Goal: Task Accomplishment & Management: Manage account settings

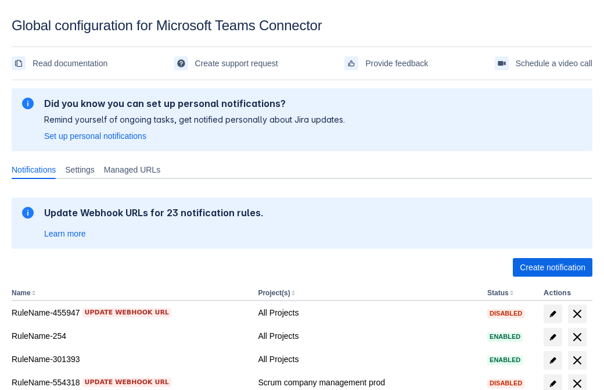
click at [553, 267] on span "Create notification" at bounding box center [553, 267] width 66 height 19
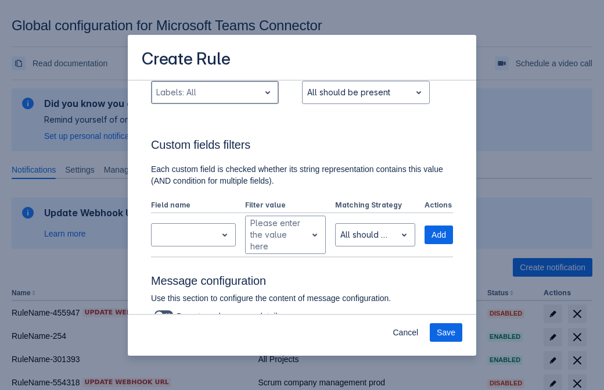
click at [214, 99] on div "Scrollable content" at bounding box center [205, 92] width 99 height 14
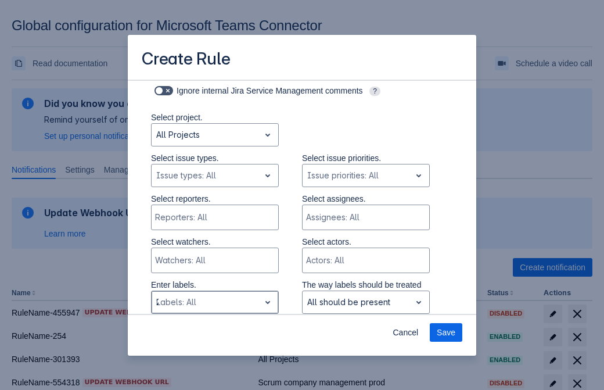
type input "203258_label"
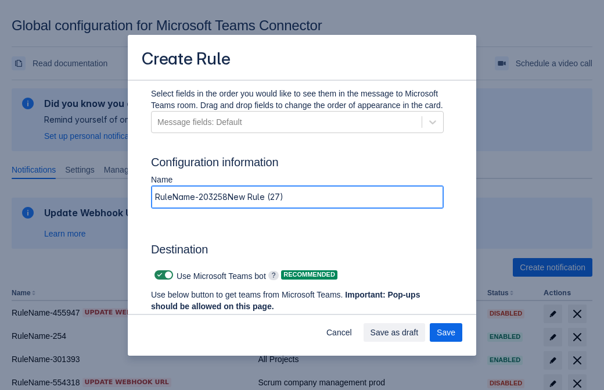
type input "RuleName-203258New Rule (27)"
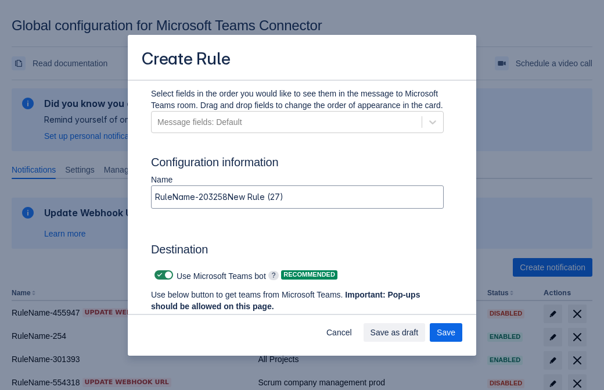
click at [158, 275] on span "Scrollable content" at bounding box center [159, 274] width 9 height 9
click at [158, 275] on input "Scrollable content" at bounding box center [159, 275] width 8 height 8
checkbox input "false"
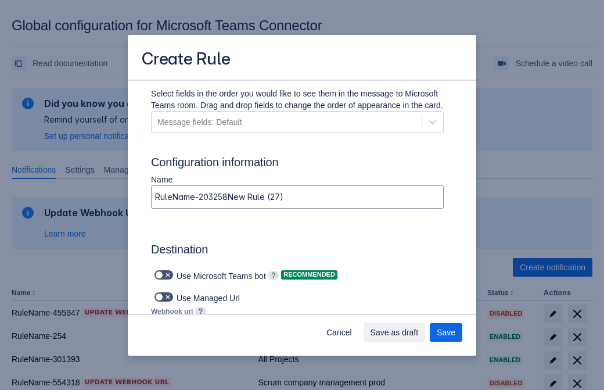
type input "https://prod-74.westus.logic.azure.com:443/workflows/f11e74d8c9ca438c8769757d73…"
click at [446, 332] on span "Save" at bounding box center [446, 332] width 19 height 19
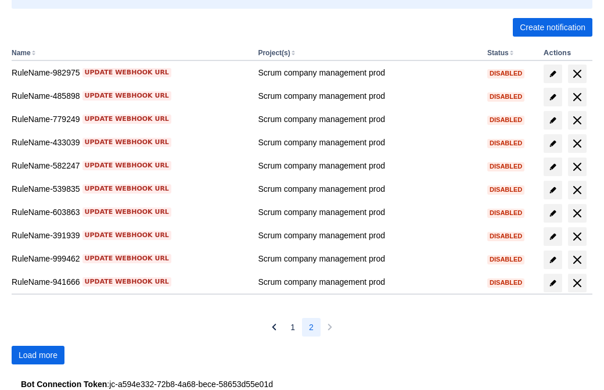
click at [38, 355] on span "Load more" at bounding box center [38, 355] width 39 height 19
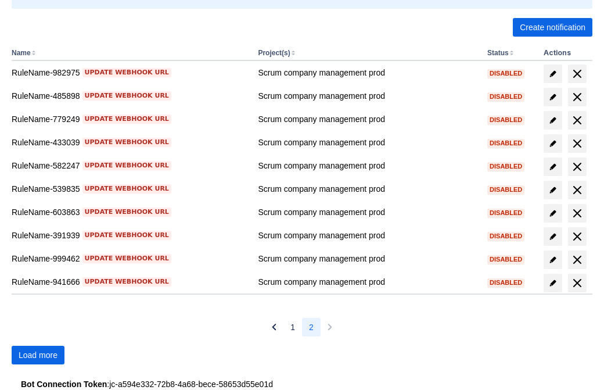
click at [38, 355] on span "Load more" at bounding box center [38, 355] width 39 height 19
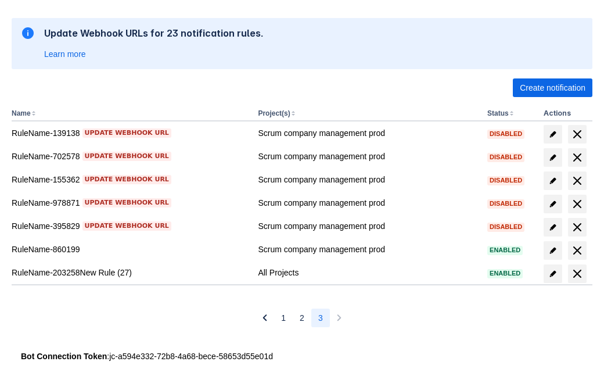
scroll to position [180, 0]
click at [577, 274] on span "delete" at bounding box center [578, 274] width 14 height 14
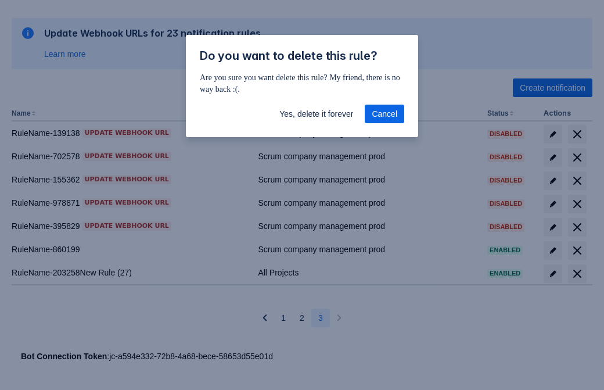
click at [316, 114] on span "Yes, delete it forever" at bounding box center [316, 114] width 74 height 19
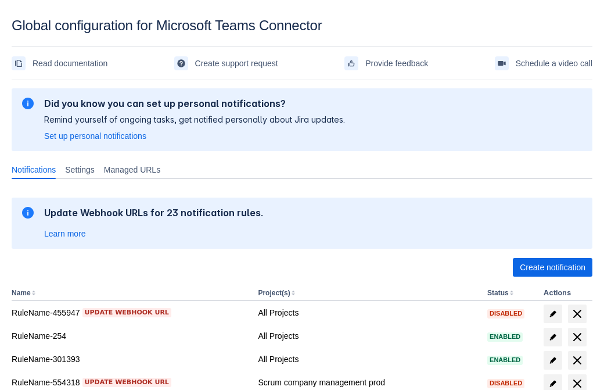
click at [553, 267] on span "Create notification" at bounding box center [553, 267] width 66 height 19
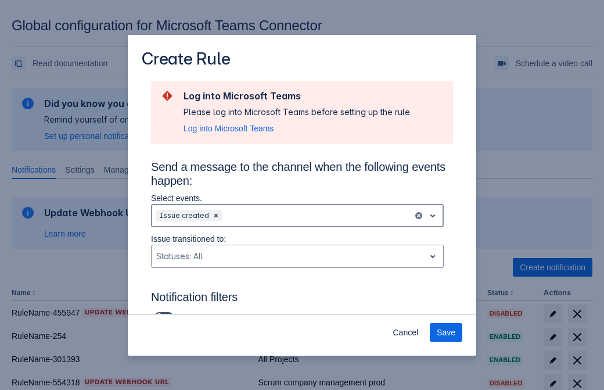
click at [297, 216] on div "Scrollable content" at bounding box center [316, 216] width 184 height 14
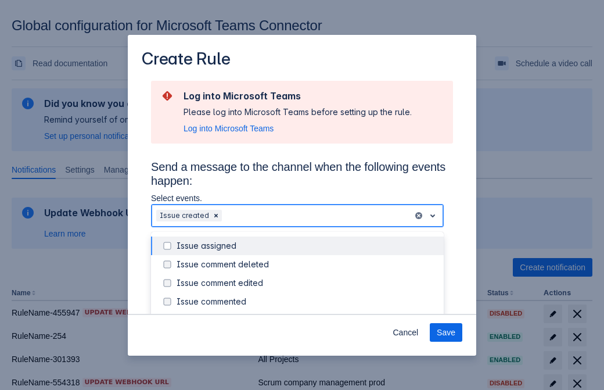
click at [307, 314] on div "Issue created" at bounding box center [307, 320] width 260 height 12
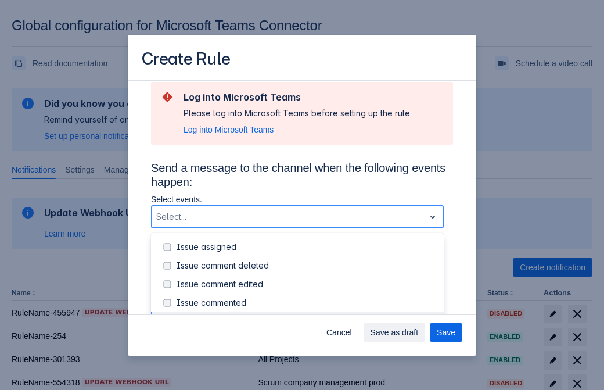
scroll to position [125, 0]
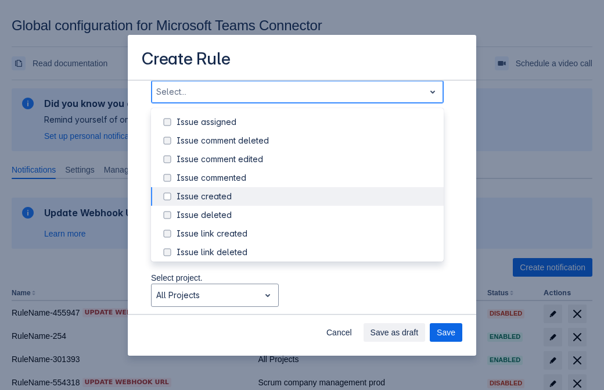
click at [307, 302] on div "Issue updated" at bounding box center [307, 308] width 260 height 12
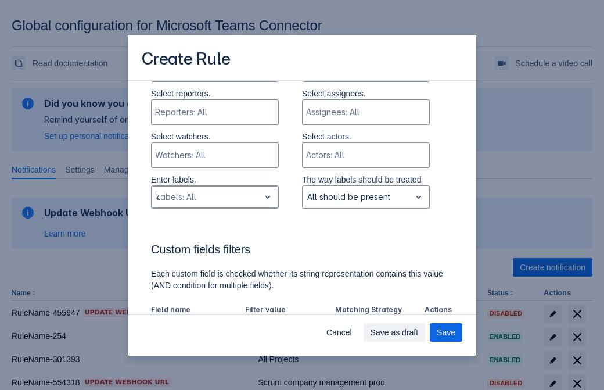
type input "411452_label"
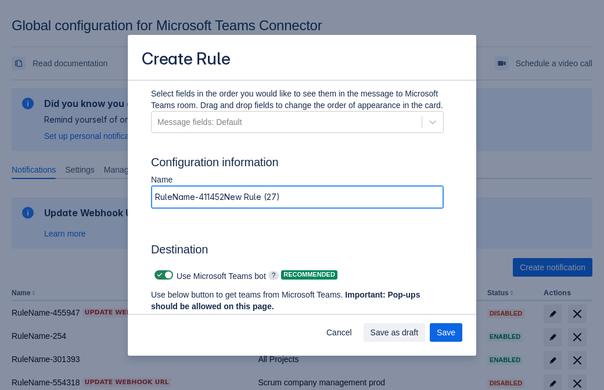
type input "RuleName-411452New Rule (27)"
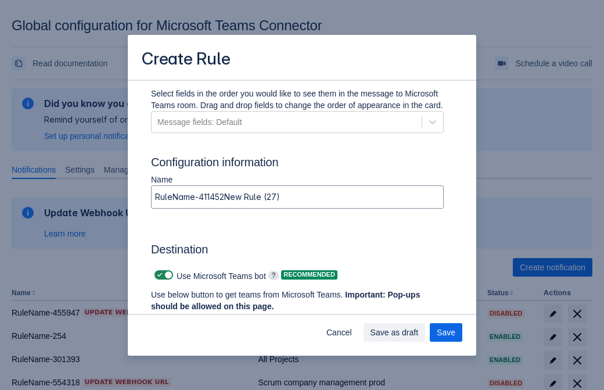
click at [158, 275] on span "Scrollable content" at bounding box center [159, 274] width 9 height 9
click at [158, 275] on input "Scrollable content" at bounding box center [159, 275] width 8 height 8
checkbox input "false"
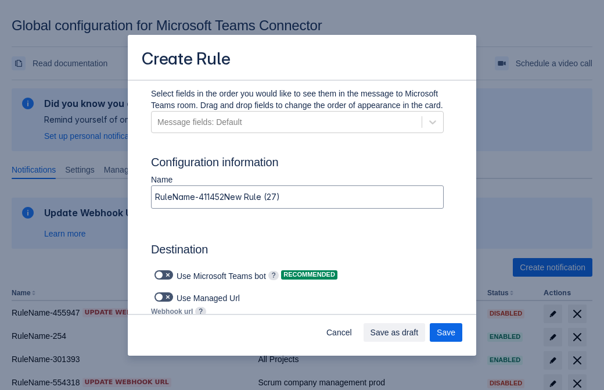
type input "https://prod-34.westus.logic.azure.com:443/workflows/b225ecea21af403f967199aab2…"
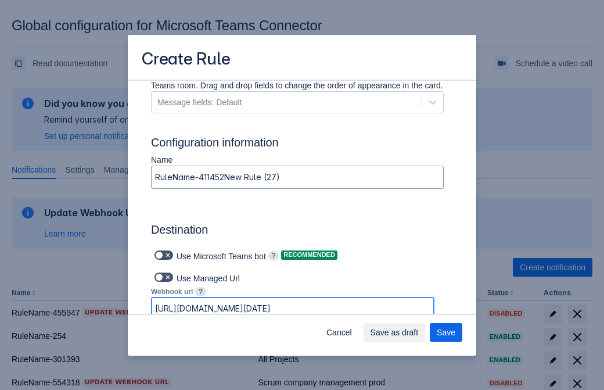
click at [419, 332] on span "Save as draft" at bounding box center [395, 332] width 48 height 19
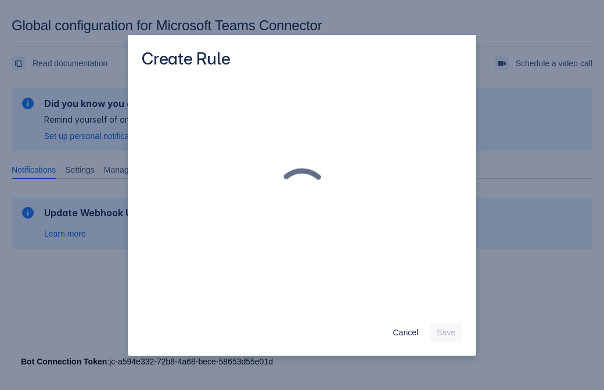
scroll to position [0, 0]
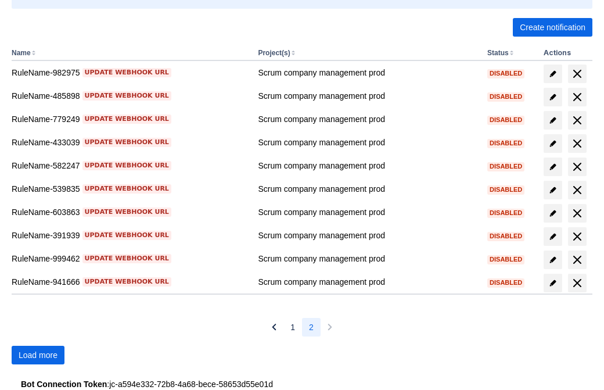
click at [38, 355] on span "Load more" at bounding box center [38, 355] width 39 height 19
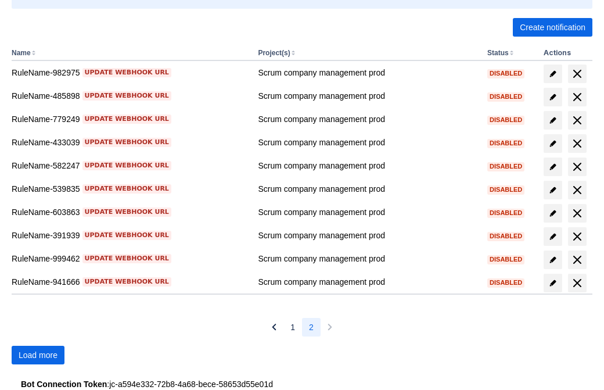
click at [38, 355] on span "Load more" at bounding box center [38, 355] width 39 height 19
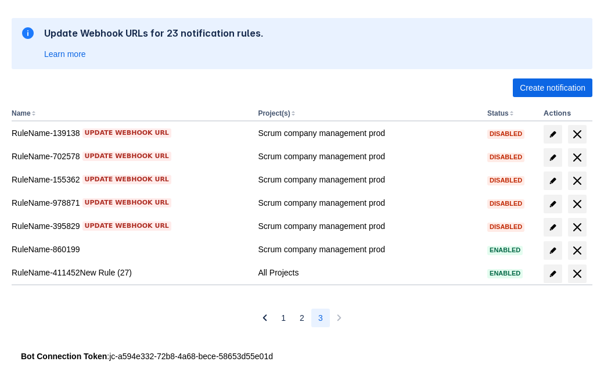
click at [577, 274] on span "delete" at bounding box center [578, 274] width 14 height 14
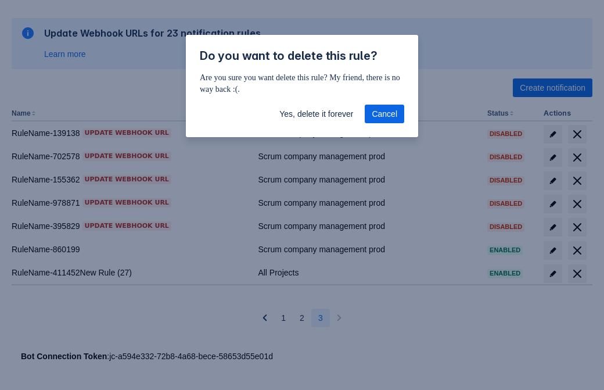
click at [316, 114] on span "Yes, delete it forever" at bounding box center [316, 114] width 74 height 19
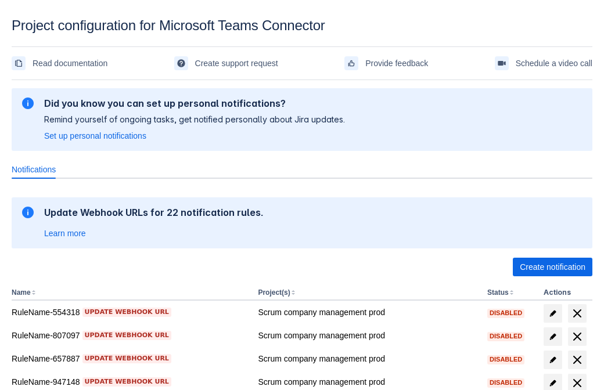
click at [553, 267] on span "Create notification" at bounding box center [553, 267] width 66 height 19
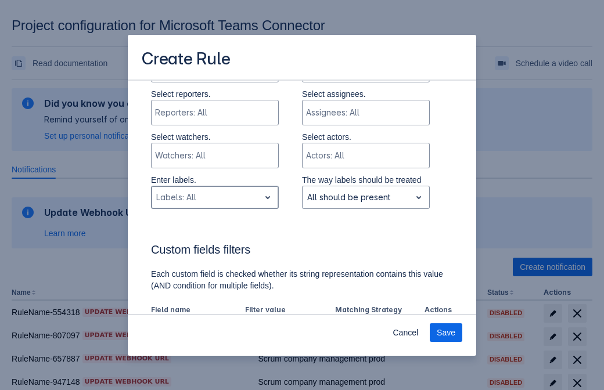
click at [214, 198] on div at bounding box center [205, 198] width 99 height 14
type input "977104_label"
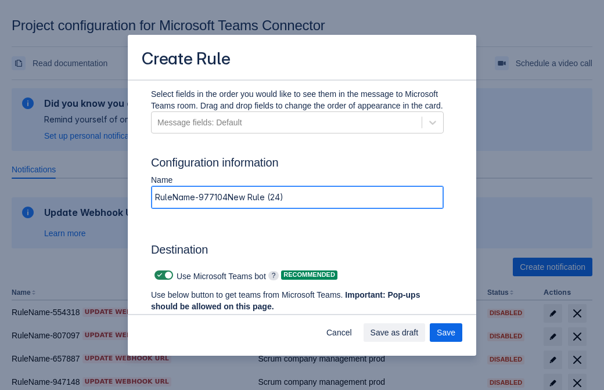
type input "RuleName-977104New Rule (24)"
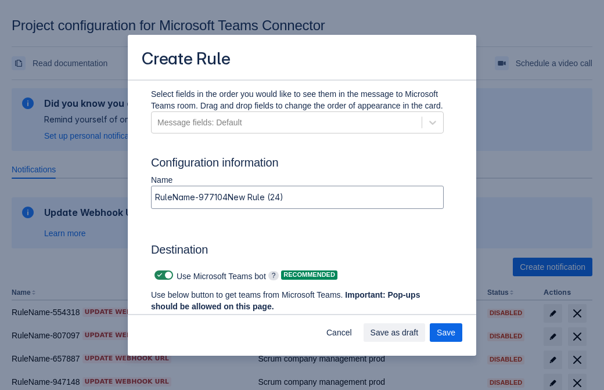
click at [158, 275] on span at bounding box center [159, 275] width 9 height 9
click at [158, 275] on input "checkbox" at bounding box center [159, 276] width 8 height 8
checkbox input "false"
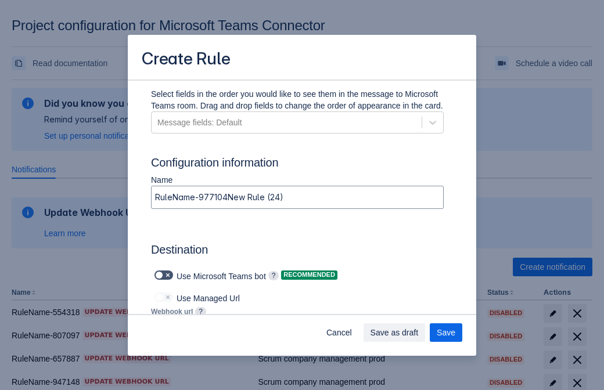
type input "https://prod-66.westus.logic.azure.com:443/workflows/8c648f5704ae4c43ad0e610244…"
click at [419, 333] on span "Save as draft" at bounding box center [395, 333] width 48 height 19
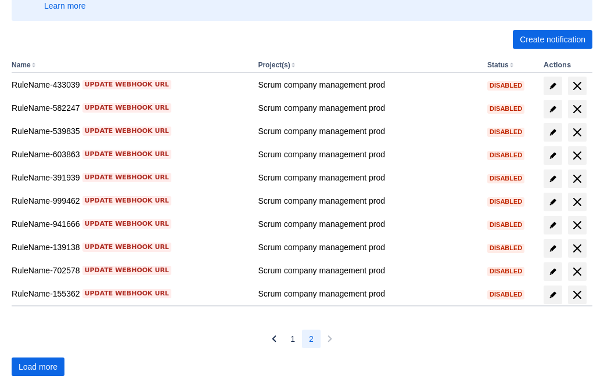
click at [38, 367] on span "Load more" at bounding box center [38, 367] width 39 height 19
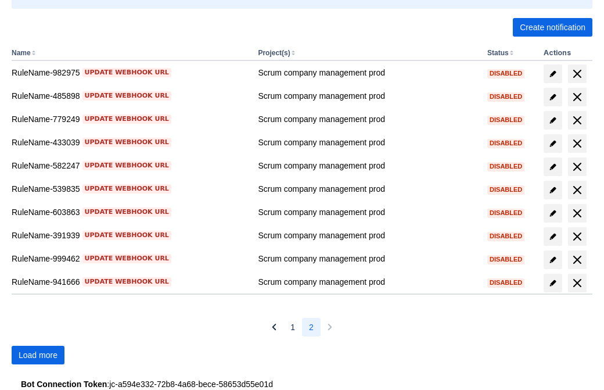
click at [38, 355] on span "Load more" at bounding box center [38, 355] width 39 height 19
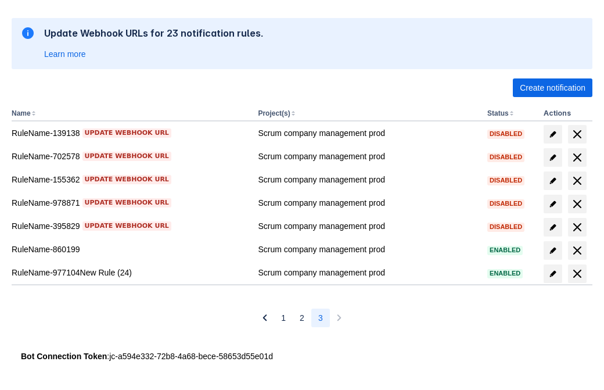
click at [577, 274] on span "delete" at bounding box center [578, 274] width 14 height 14
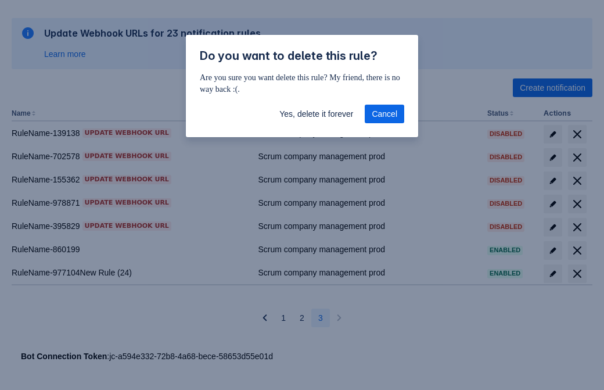
click at [316, 114] on span "Yes, delete it forever" at bounding box center [316, 114] width 74 height 19
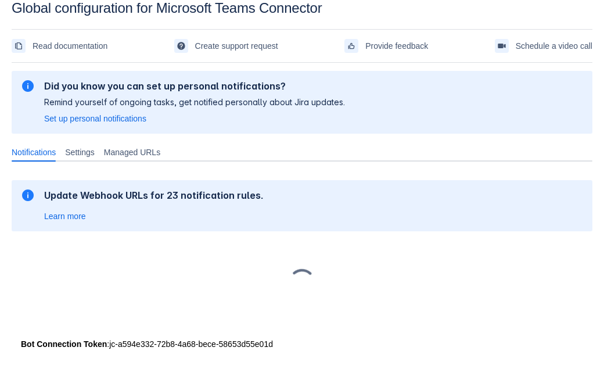
scroll to position [17, 0]
